Goal: Task Accomplishment & Management: Complete application form

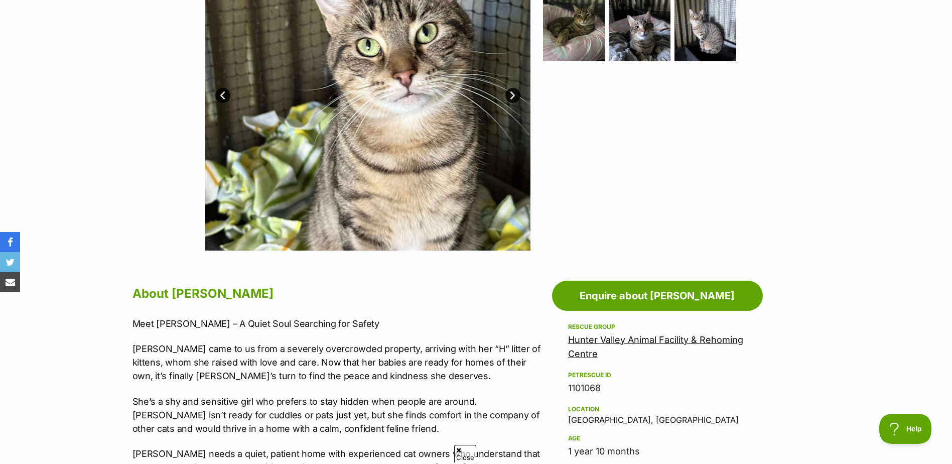
scroll to position [285, 0]
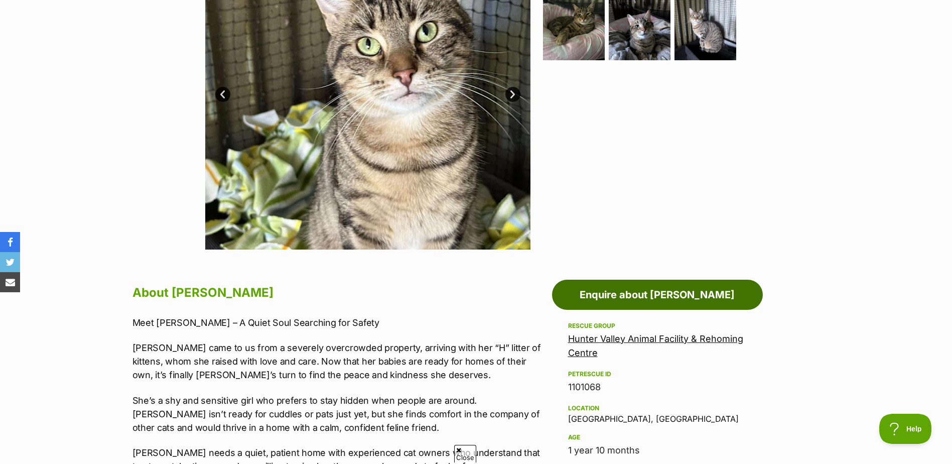
click at [621, 299] on link "Enquire about Harriet" at bounding box center [657, 295] width 211 height 30
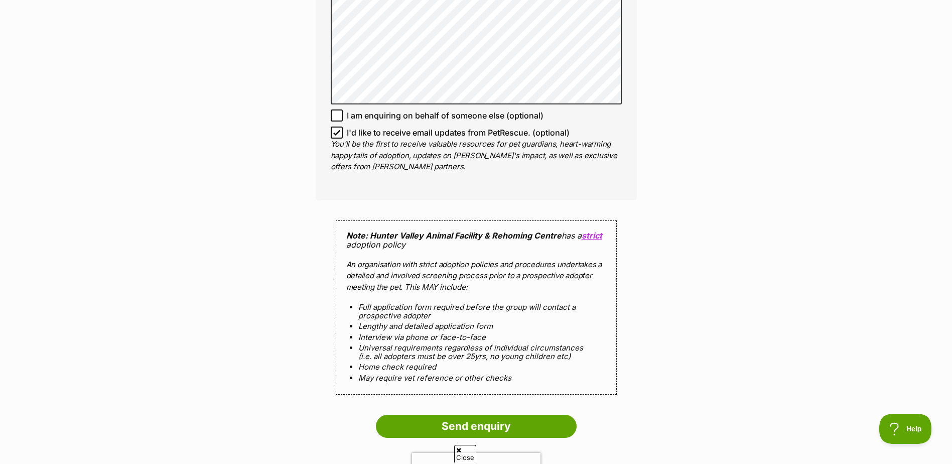
scroll to position [803, 0]
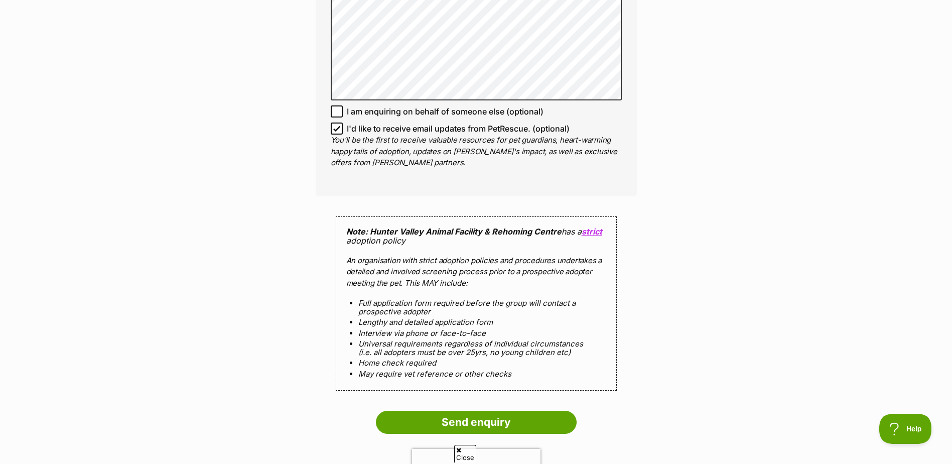
drag, startPoint x: 519, startPoint y: 257, endPoint x: 223, endPoint y: 112, distance: 328.8
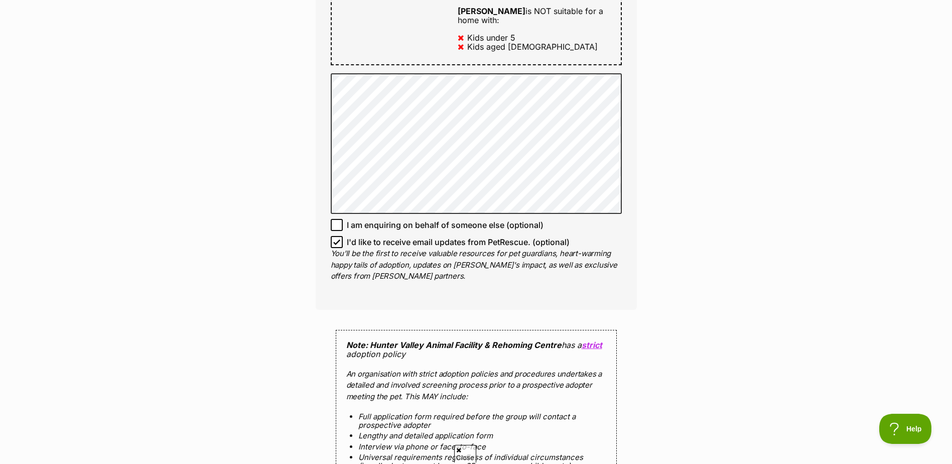
scroll to position [686, 0]
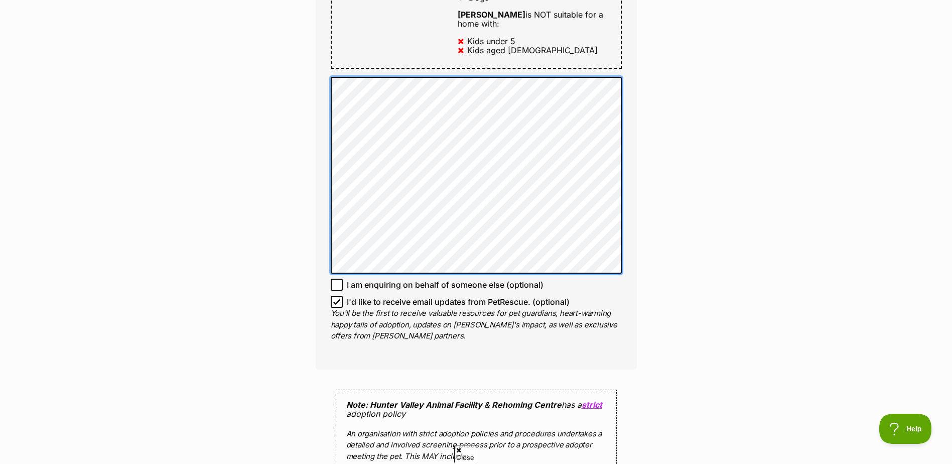
click at [310, 55] on div "Enquire about Harriet Want to increase your chances of a successful enquiry? Up…" at bounding box center [476, 95] width 351 height 1380
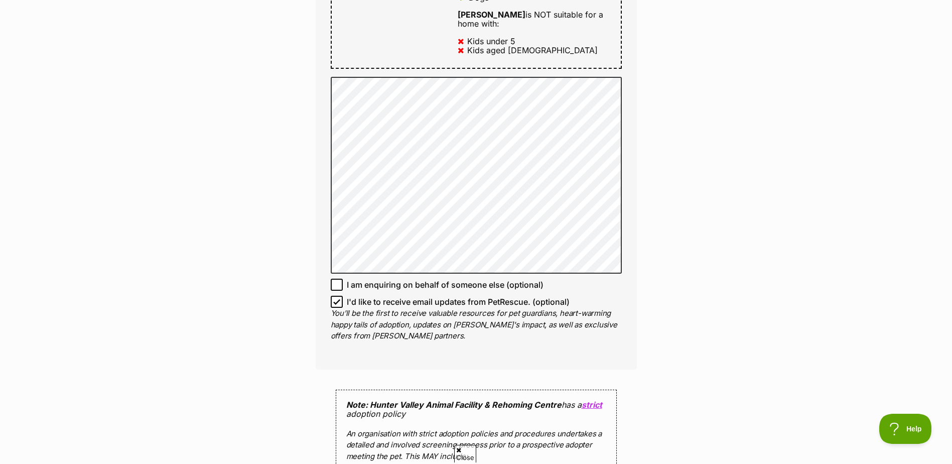
drag, startPoint x: 330, startPoint y: 59, endPoint x: 295, endPoint y: 45, distance: 38.0
click at [295, 45] on div "Enquire about Harriet Want to increase your chances of a successful enquiry? Up…" at bounding box center [476, 95] width 952 height 1380
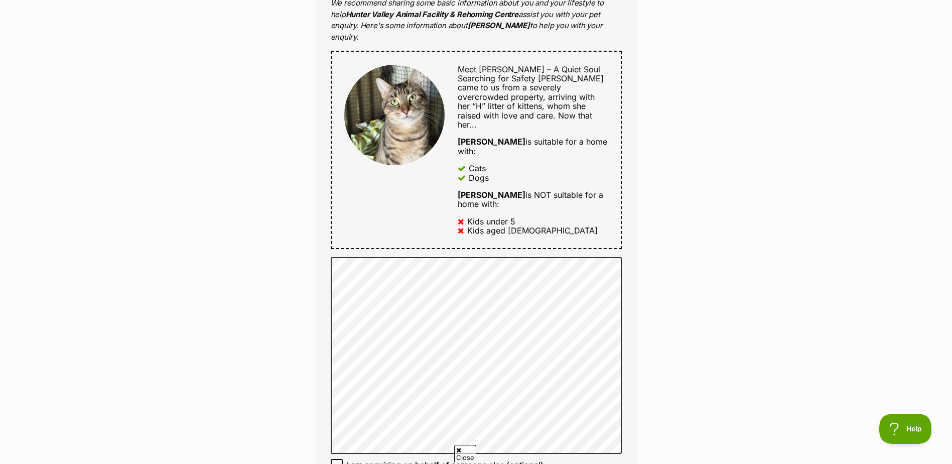
scroll to position [502, 0]
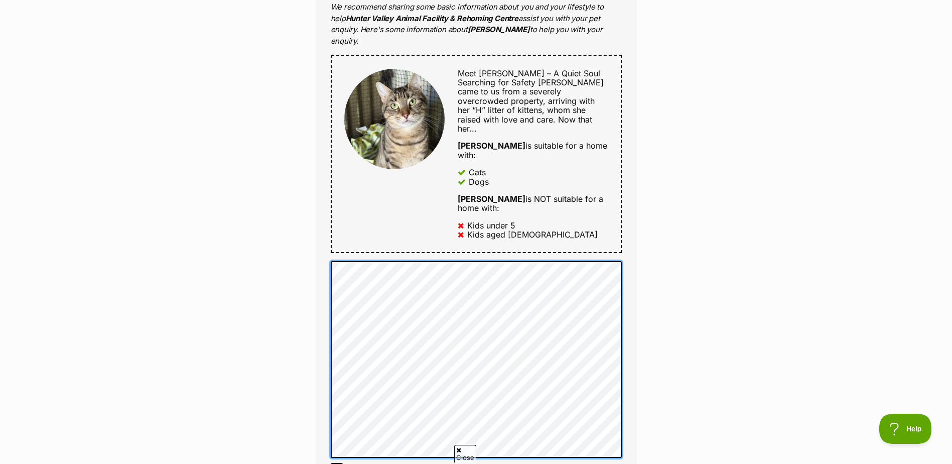
click at [330, 241] on div "Full name Alan Brown Email We require this to be able to send you communication…" at bounding box center [476, 165] width 321 height 777
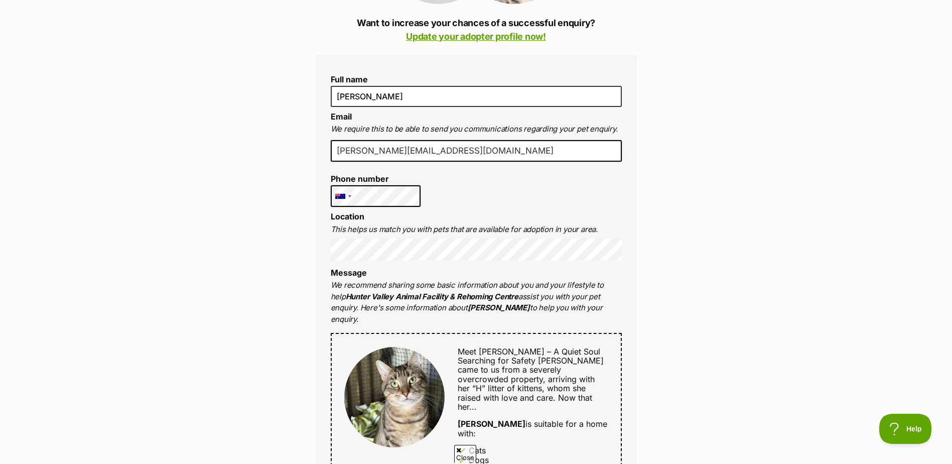
scroll to position [217, 0]
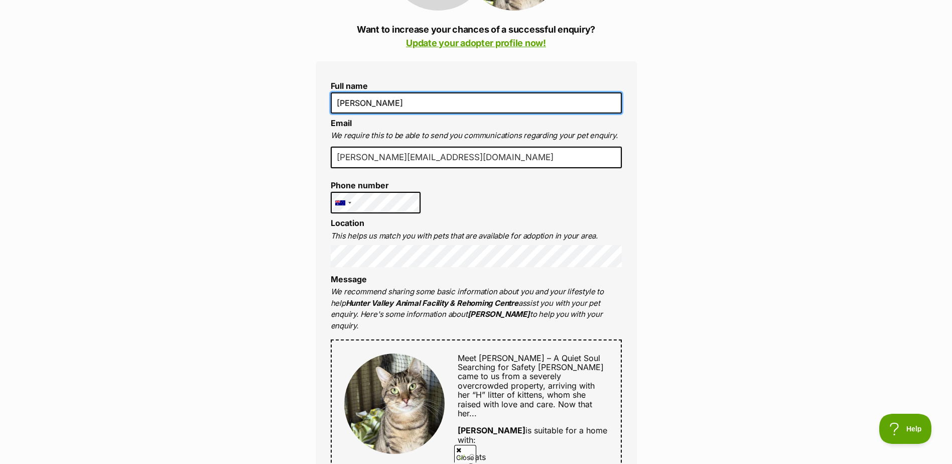
click at [355, 101] on input "[PERSON_NAME]" at bounding box center [476, 102] width 291 height 21
type input "Alan and Denise Brown"
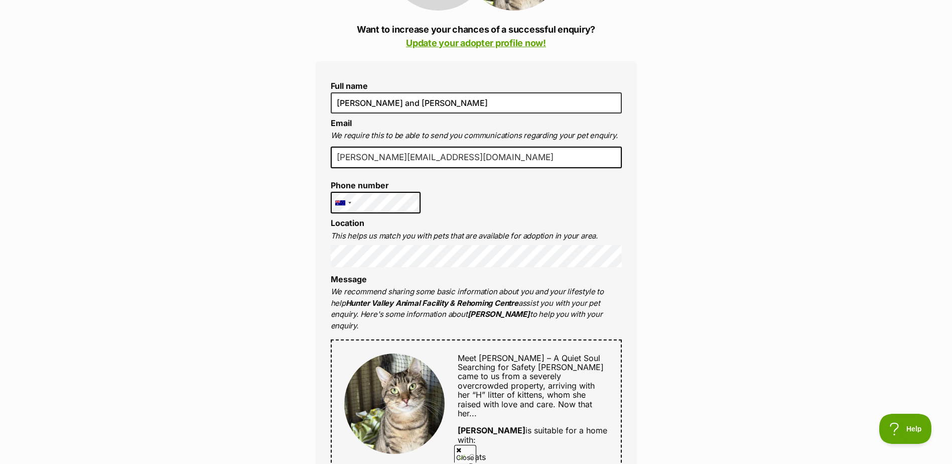
click at [427, 201] on div "Full name Alan and Denise Brown Email We require this to be able to send you co…" at bounding box center [476, 449] width 321 height 777
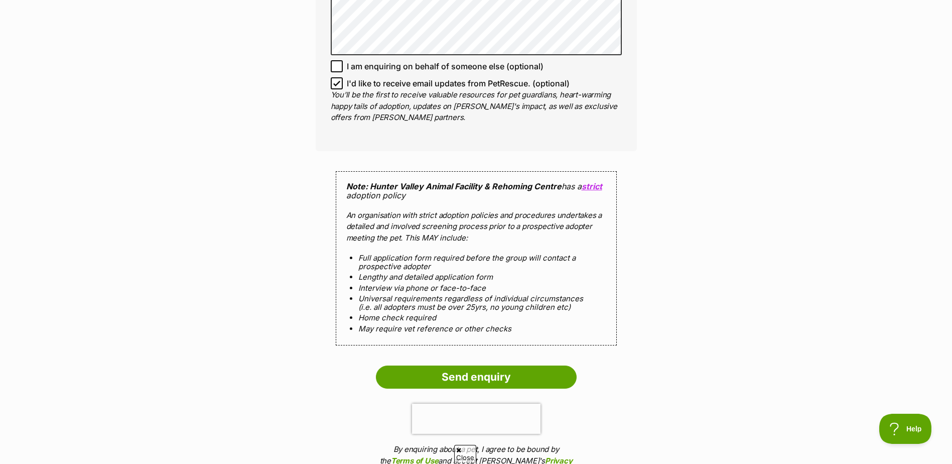
scroll to position [920, 0]
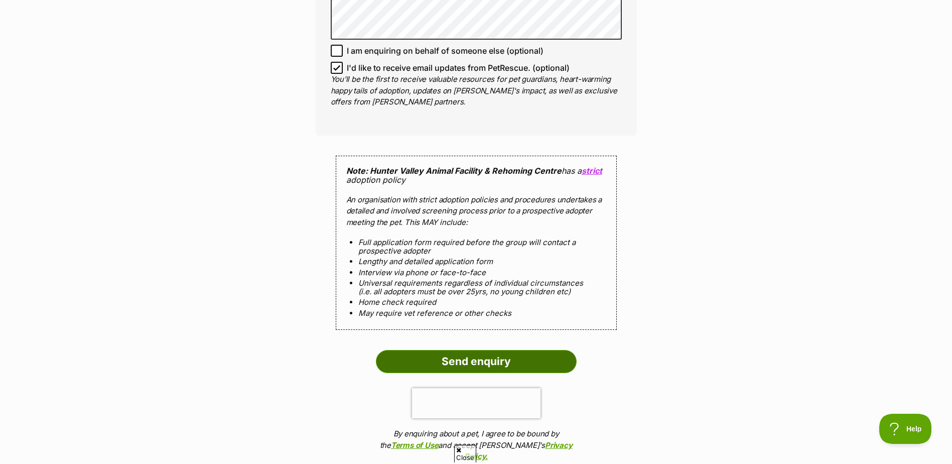
click at [466, 350] on input "Send enquiry" at bounding box center [476, 361] width 201 height 23
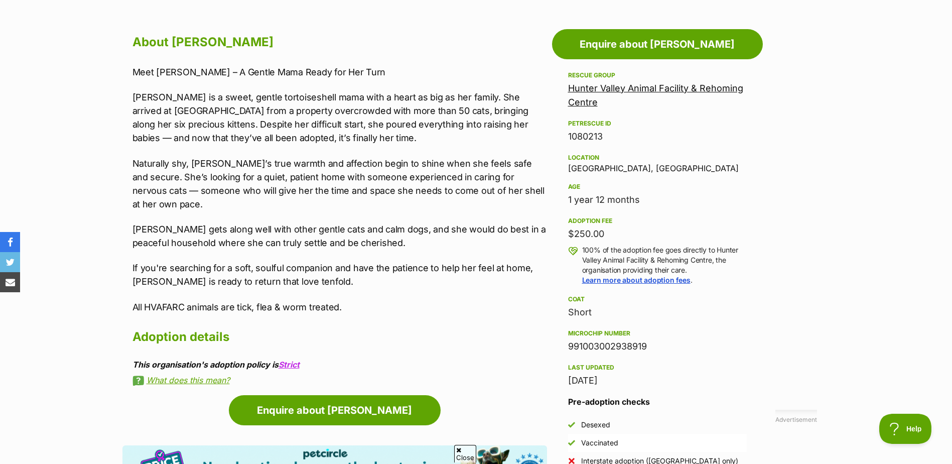
scroll to position [502, 0]
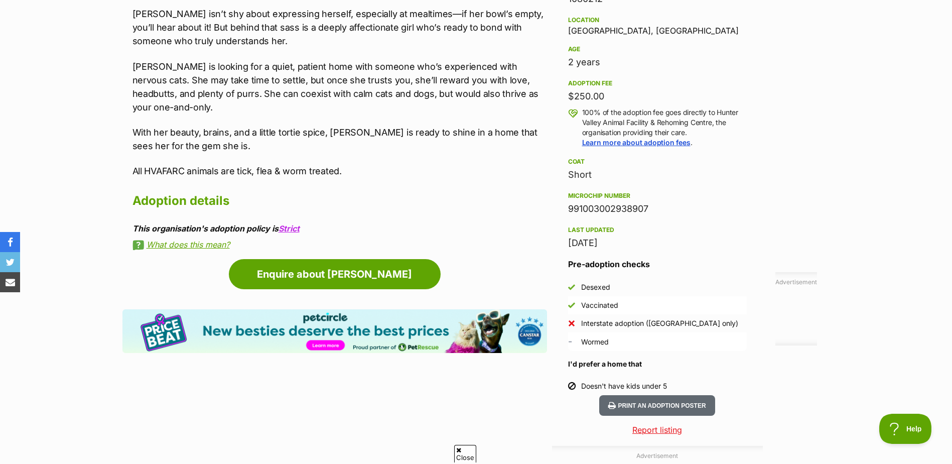
scroll to position [686, 0]
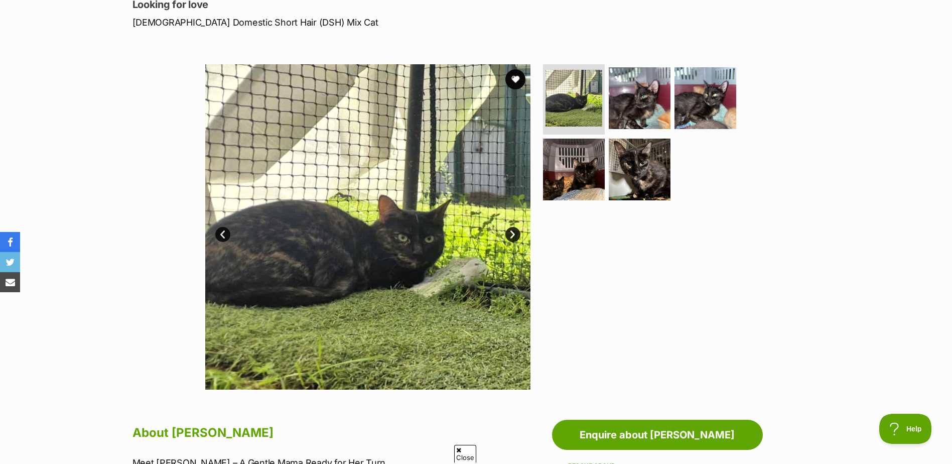
scroll to position [134, 0]
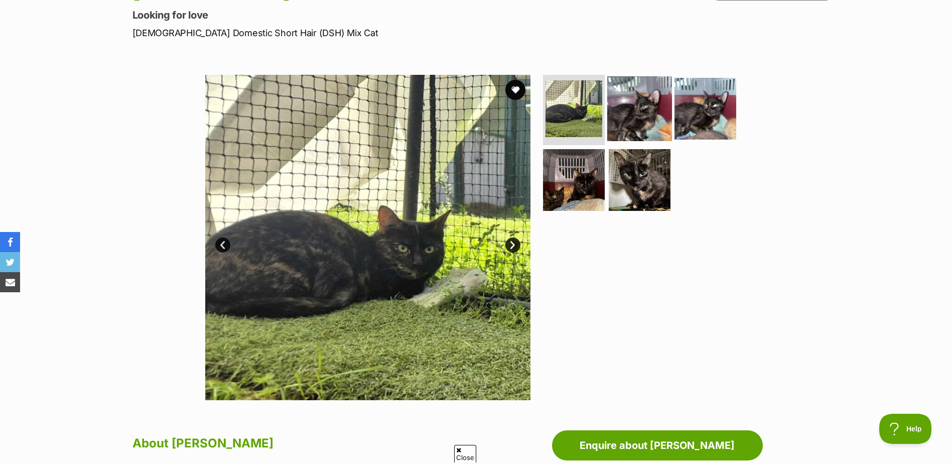
click at [637, 123] on img at bounding box center [640, 108] width 65 height 65
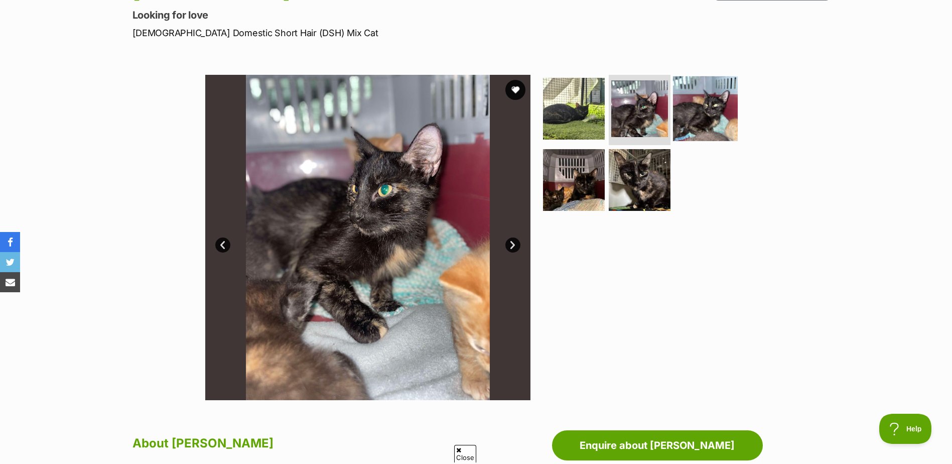
click at [713, 107] on img at bounding box center [705, 108] width 65 height 65
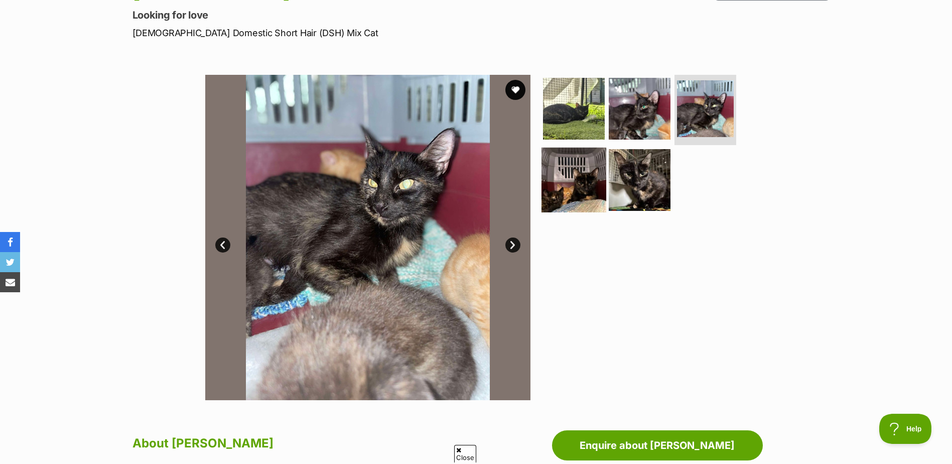
click at [577, 191] on img at bounding box center [574, 179] width 65 height 65
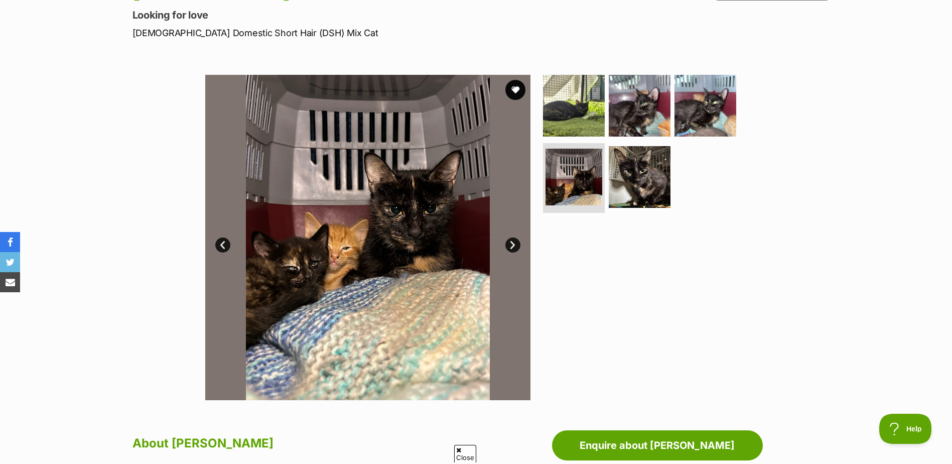
click at [515, 246] on link "Next" at bounding box center [513, 244] width 15 height 15
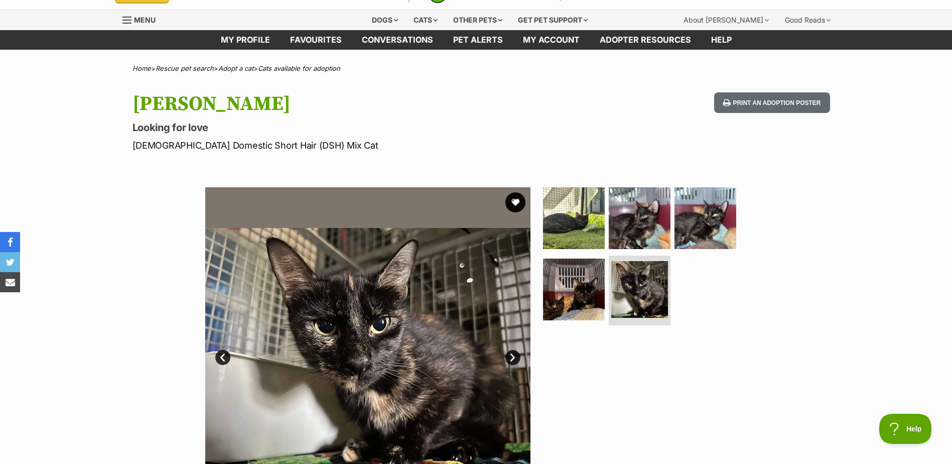
scroll to position [17, 0]
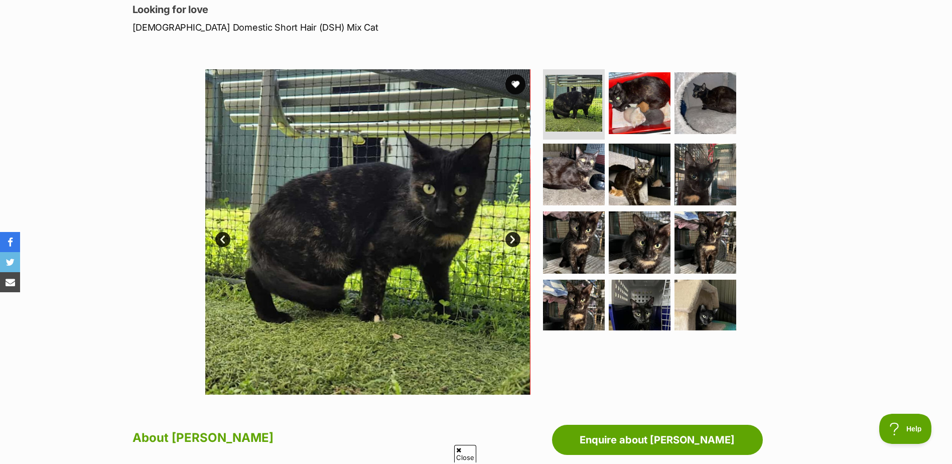
scroll to position [117, 0]
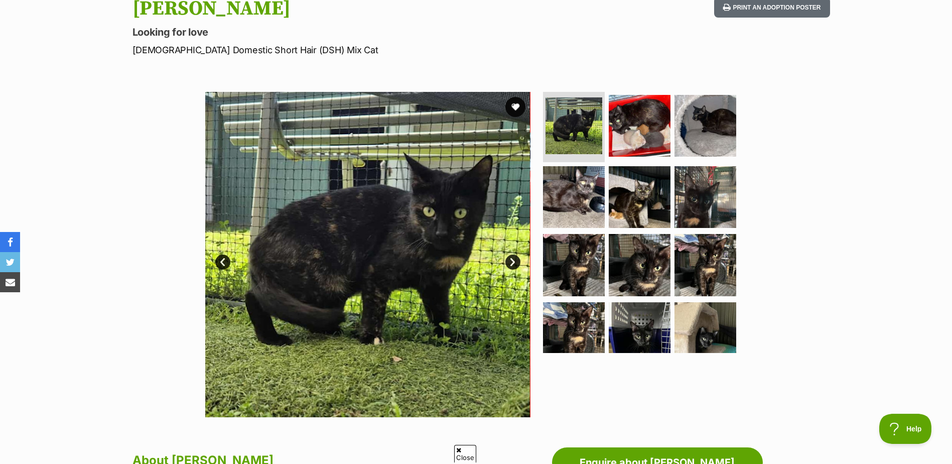
click at [511, 264] on link "Next" at bounding box center [513, 262] width 15 height 15
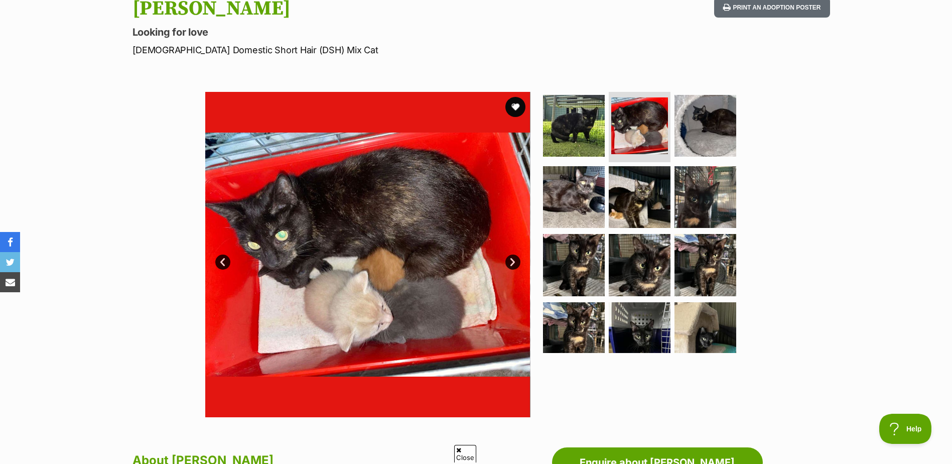
click at [511, 264] on link "Next" at bounding box center [513, 262] width 15 height 15
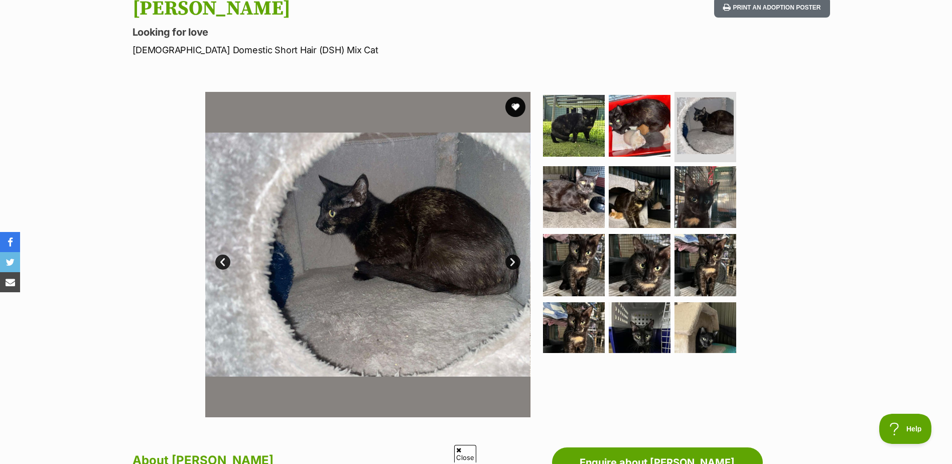
click at [513, 260] on link "Next" at bounding box center [513, 262] width 15 height 15
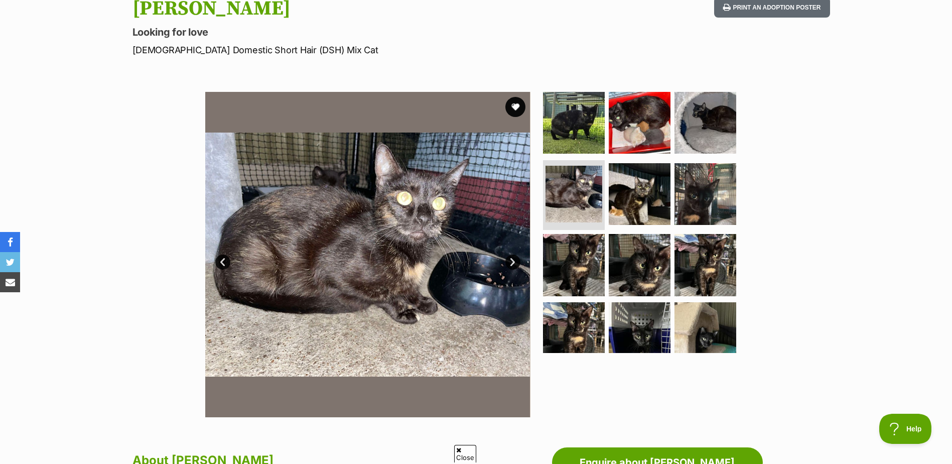
click at [513, 260] on link "Next" at bounding box center [513, 262] width 15 height 15
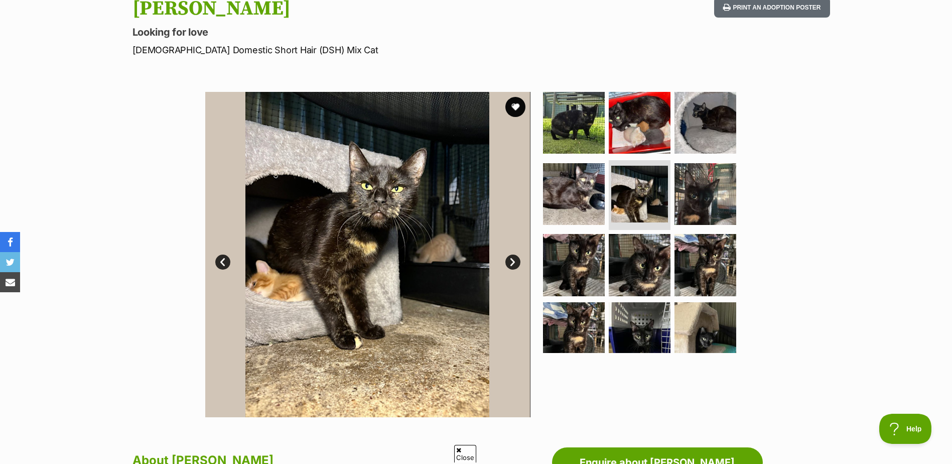
click at [513, 260] on link "Next" at bounding box center [513, 262] width 15 height 15
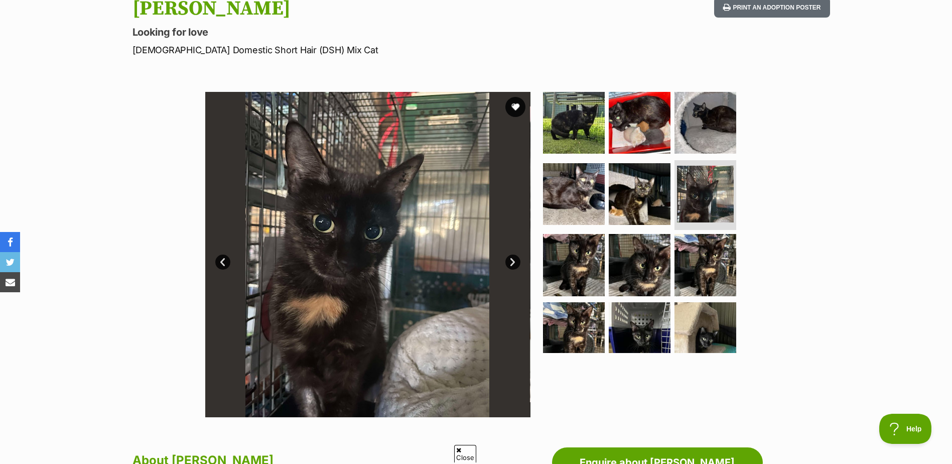
click at [513, 260] on link "Next" at bounding box center [513, 262] width 15 height 15
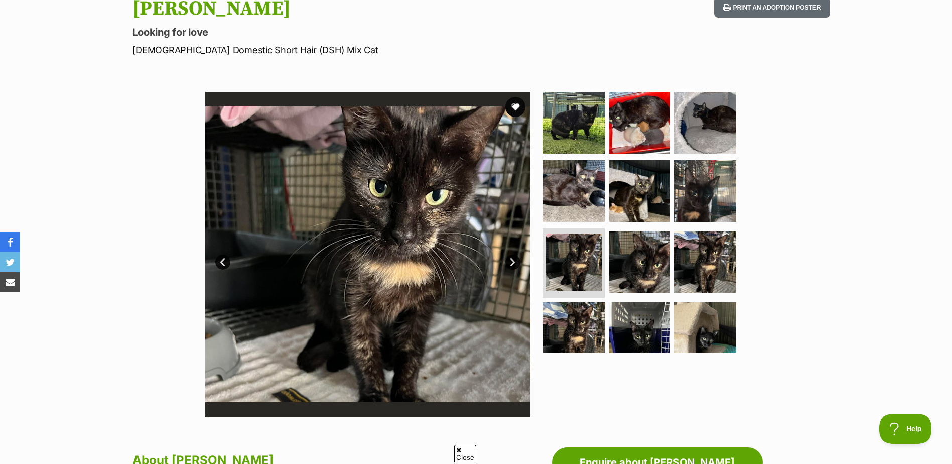
click at [513, 260] on link "Next" at bounding box center [513, 262] width 15 height 15
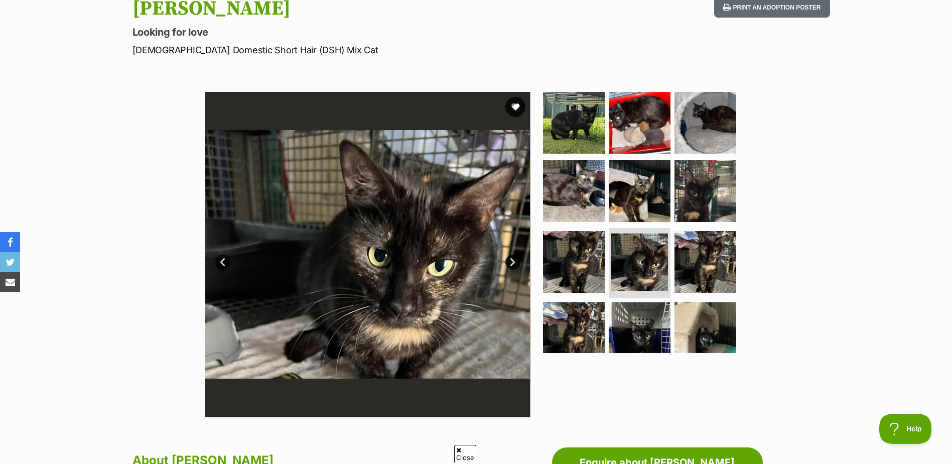
click at [513, 260] on link "Next" at bounding box center [513, 262] width 15 height 15
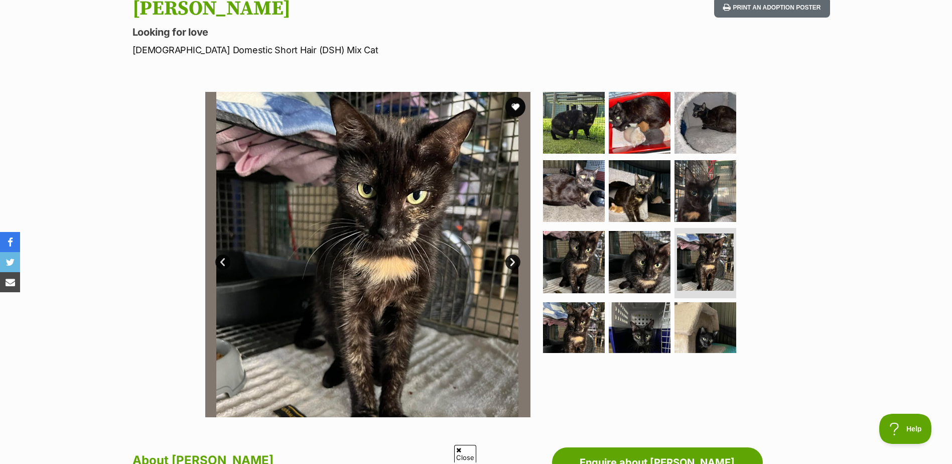
click at [513, 260] on link "Next" at bounding box center [513, 262] width 15 height 15
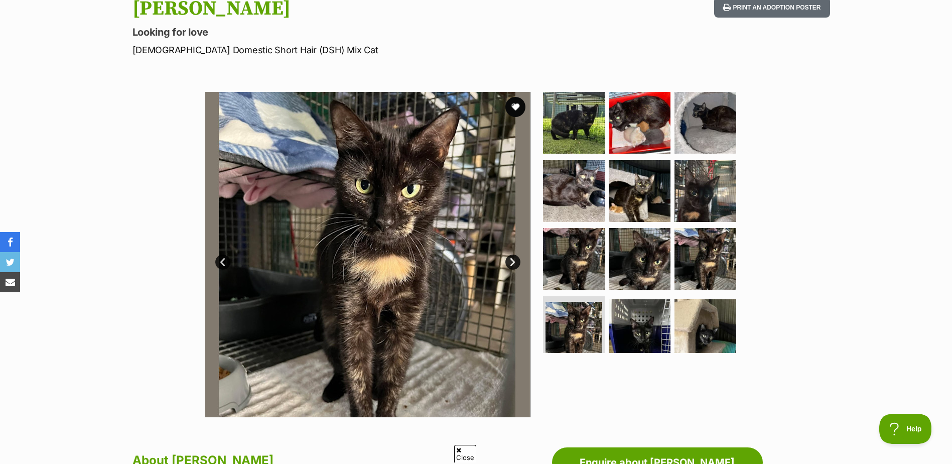
click at [513, 260] on link "Next" at bounding box center [513, 262] width 15 height 15
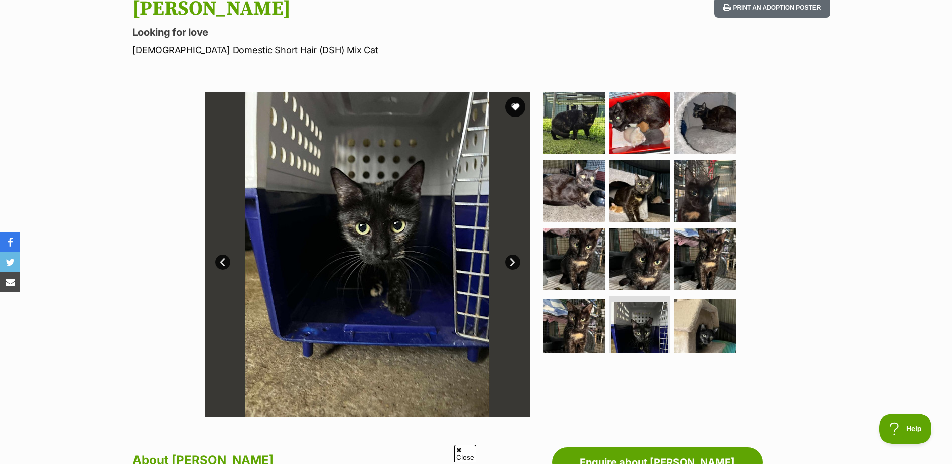
click at [513, 260] on link "Next" at bounding box center [513, 262] width 15 height 15
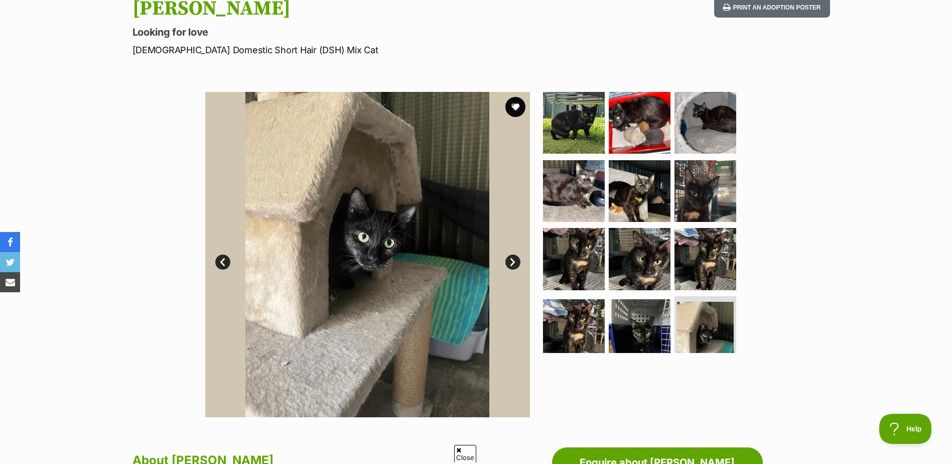
click at [513, 260] on link "Next" at bounding box center [513, 262] width 15 height 15
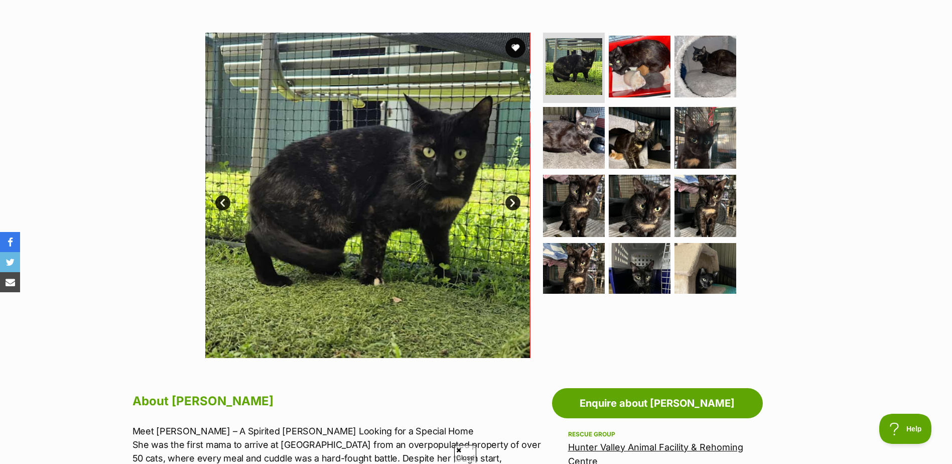
scroll to position [151, 0]
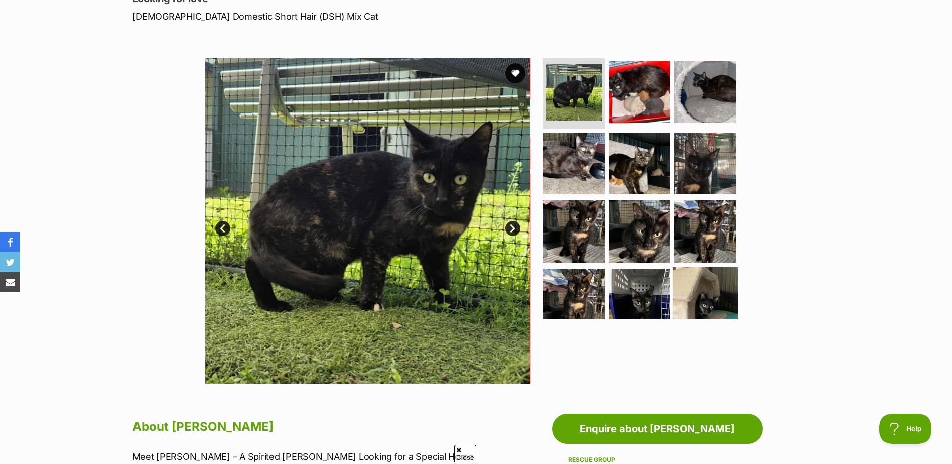
click at [705, 300] on img at bounding box center [705, 299] width 65 height 65
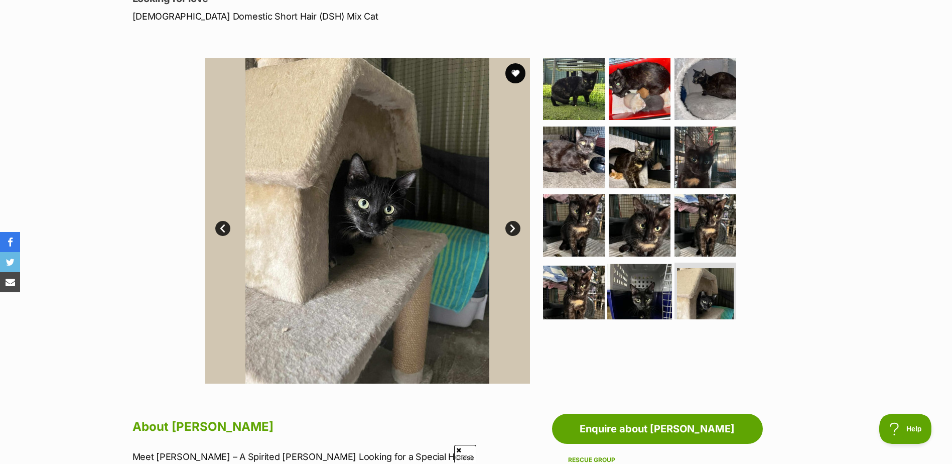
click at [644, 298] on img at bounding box center [640, 296] width 65 height 65
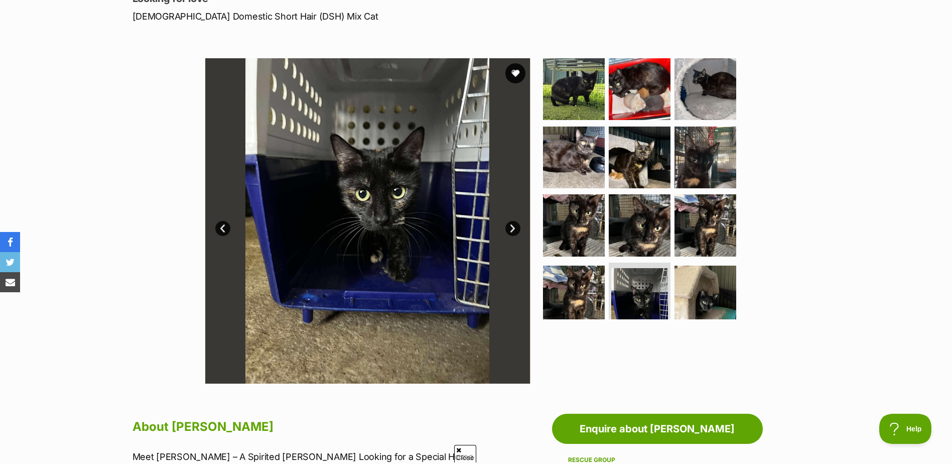
click at [224, 227] on link "Prev" at bounding box center [222, 228] width 15 height 15
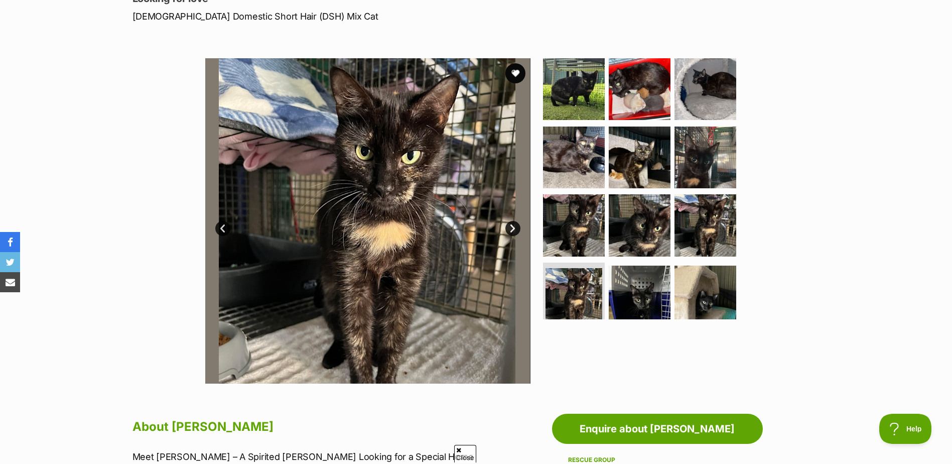
click at [224, 227] on link "Prev" at bounding box center [222, 228] width 15 height 15
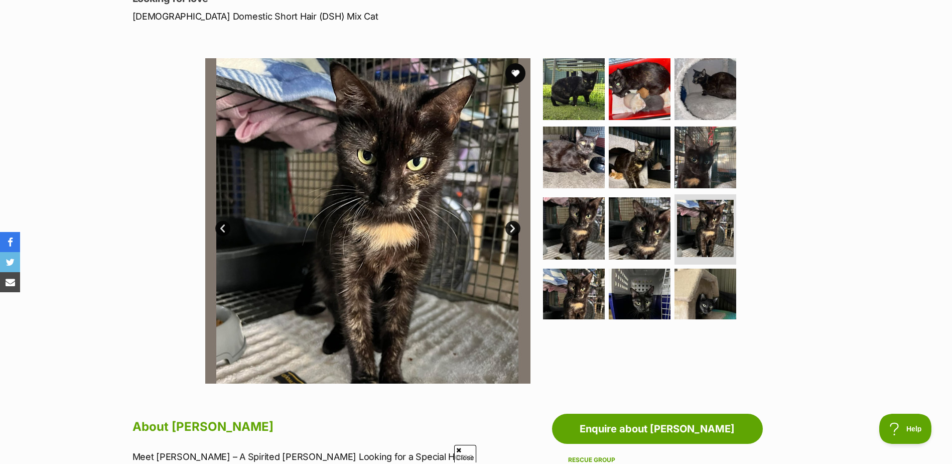
click at [224, 227] on link "Prev" at bounding box center [222, 228] width 15 height 15
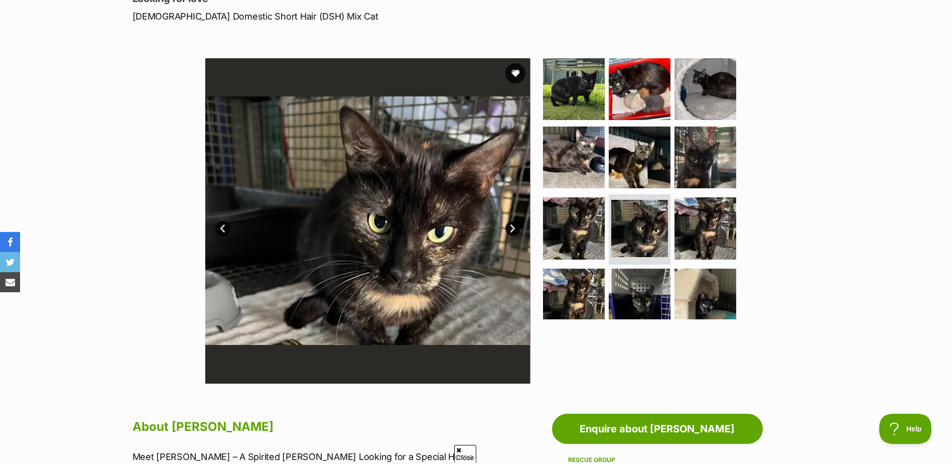
click at [224, 227] on link "Prev" at bounding box center [222, 228] width 15 height 15
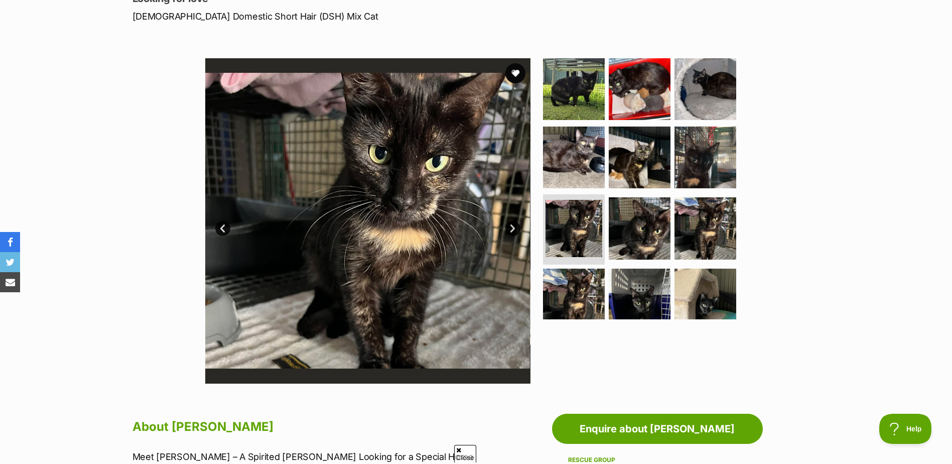
click at [224, 227] on link "Prev" at bounding box center [222, 228] width 15 height 15
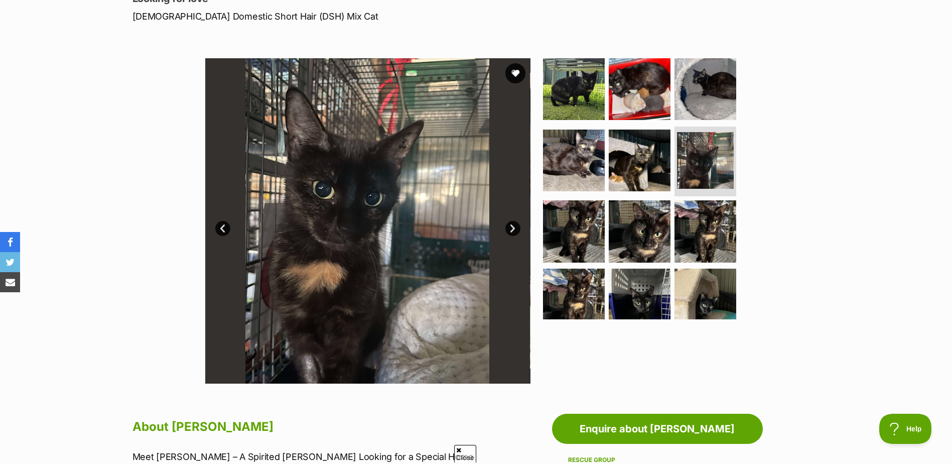
click at [224, 227] on link "Prev" at bounding box center [222, 228] width 15 height 15
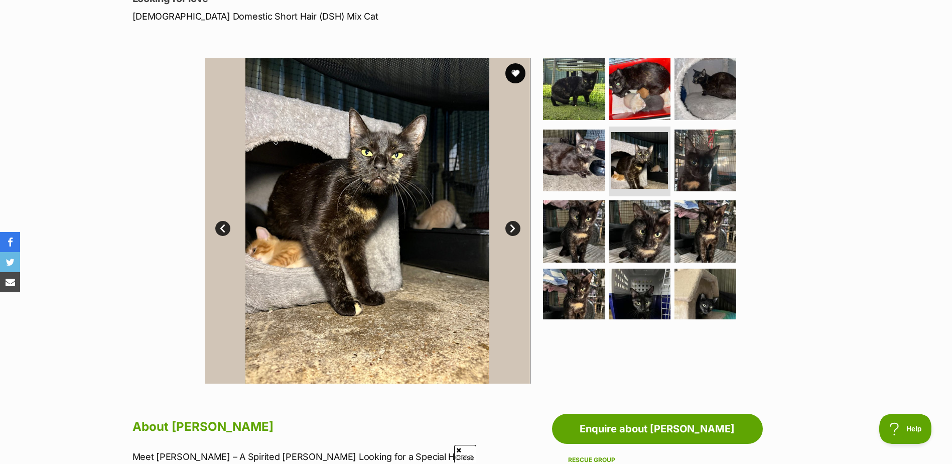
click at [224, 227] on link "Prev" at bounding box center [222, 228] width 15 height 15
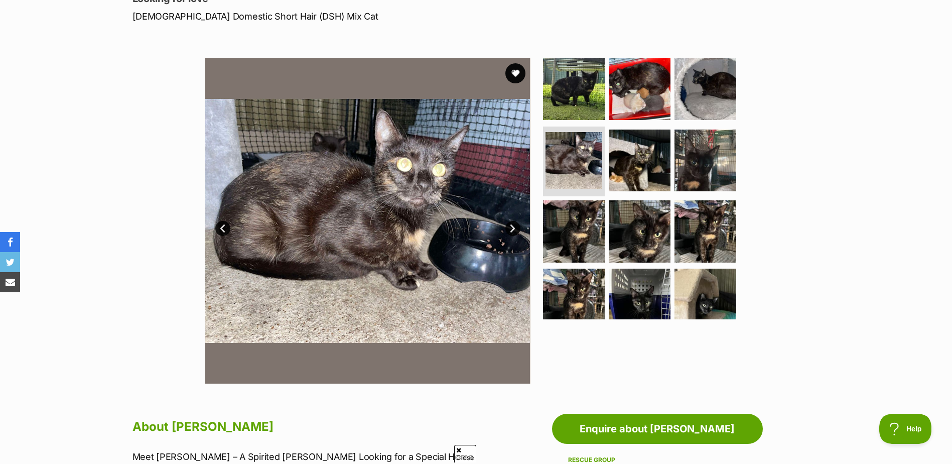
click at [224, 227] on link "Prev" at bounding box center [222, 228] width 15 height 15
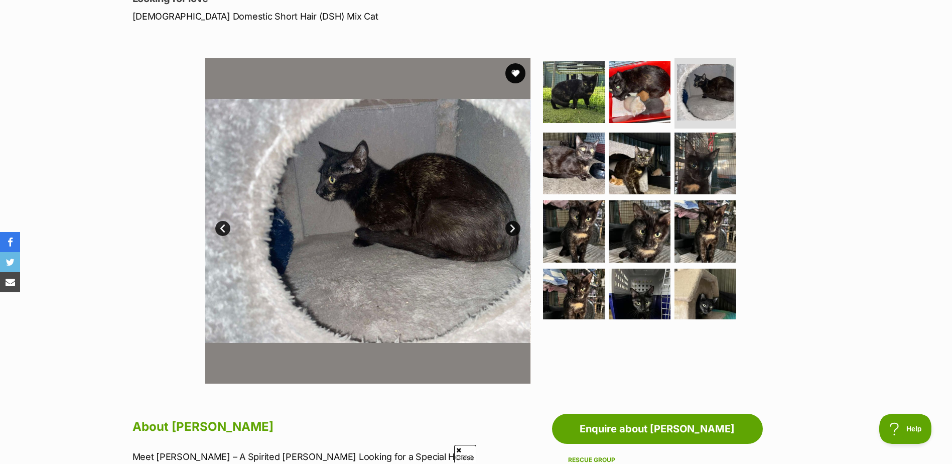
click at [224, 227] on link "Prev" at bounding box center [222, 228] width 15 height 15
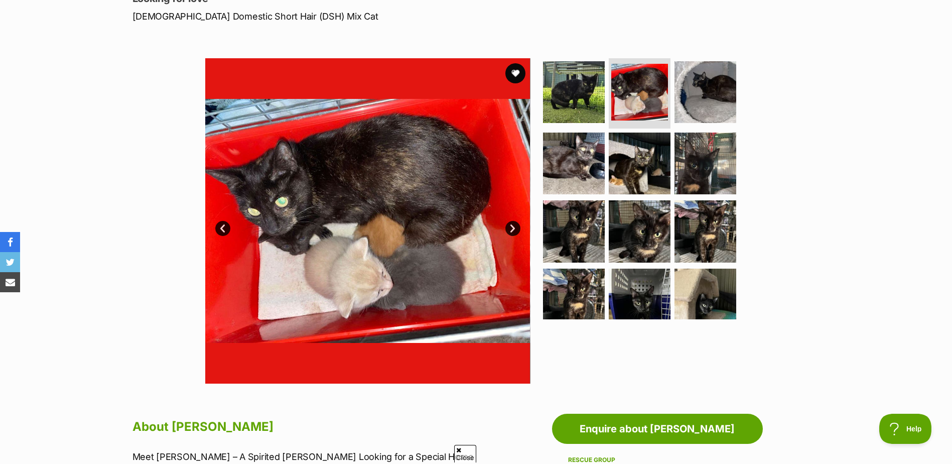
click at [224, 227] on link "Prev" at bounding box center [222, 228] width 15 height 15
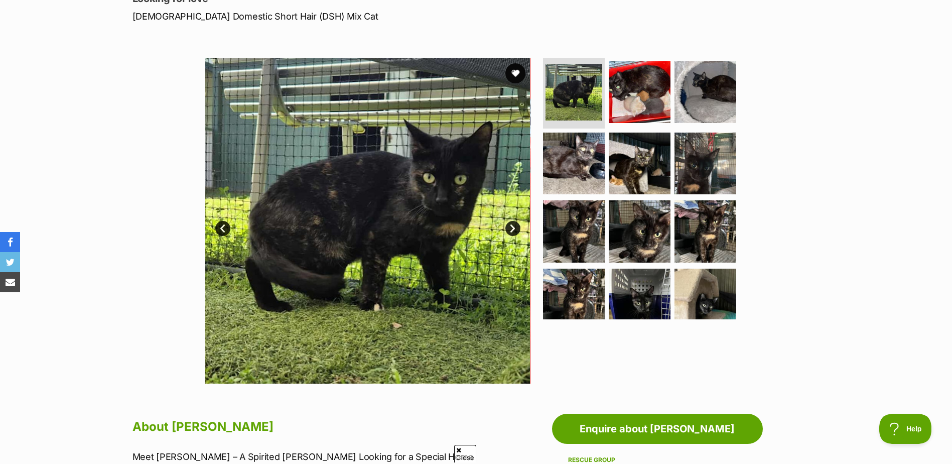
click at [224, 227] on link "Prev" at bounding box center [222, 228] width 15 height 15
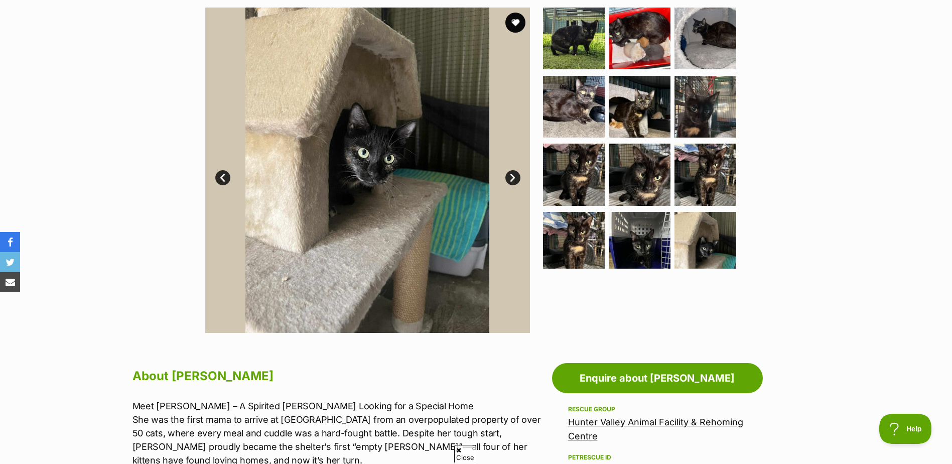
scroll to position [201, 0]
